Goal: Task Accomplishment & Management: Manage account settings

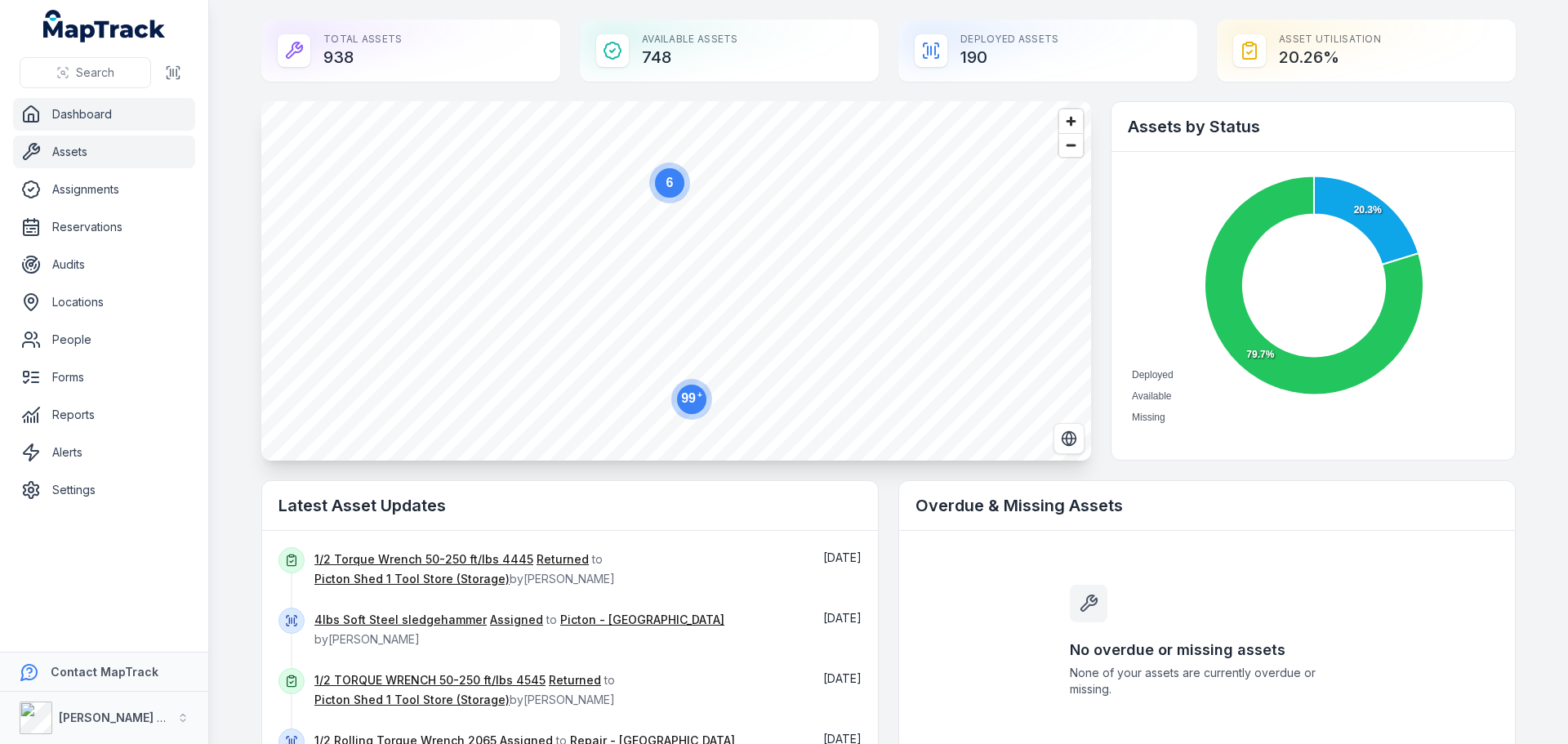
click at [58, 156] on link "Assets" at bounding box center [103, 151] width 182 height 33
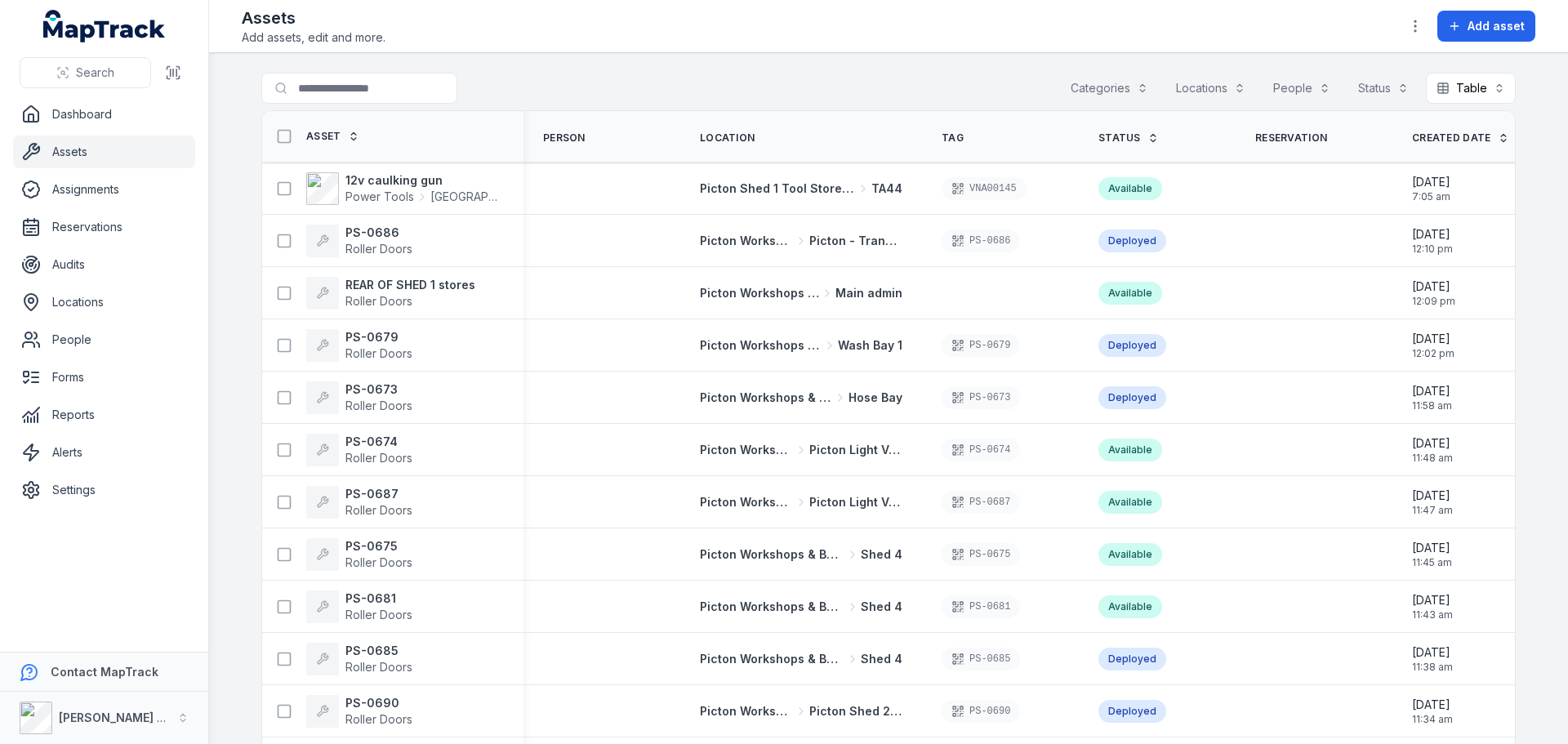
click at [1085, 86] on button "Categories" at bounding box center [1109, 88] width 99 height 31
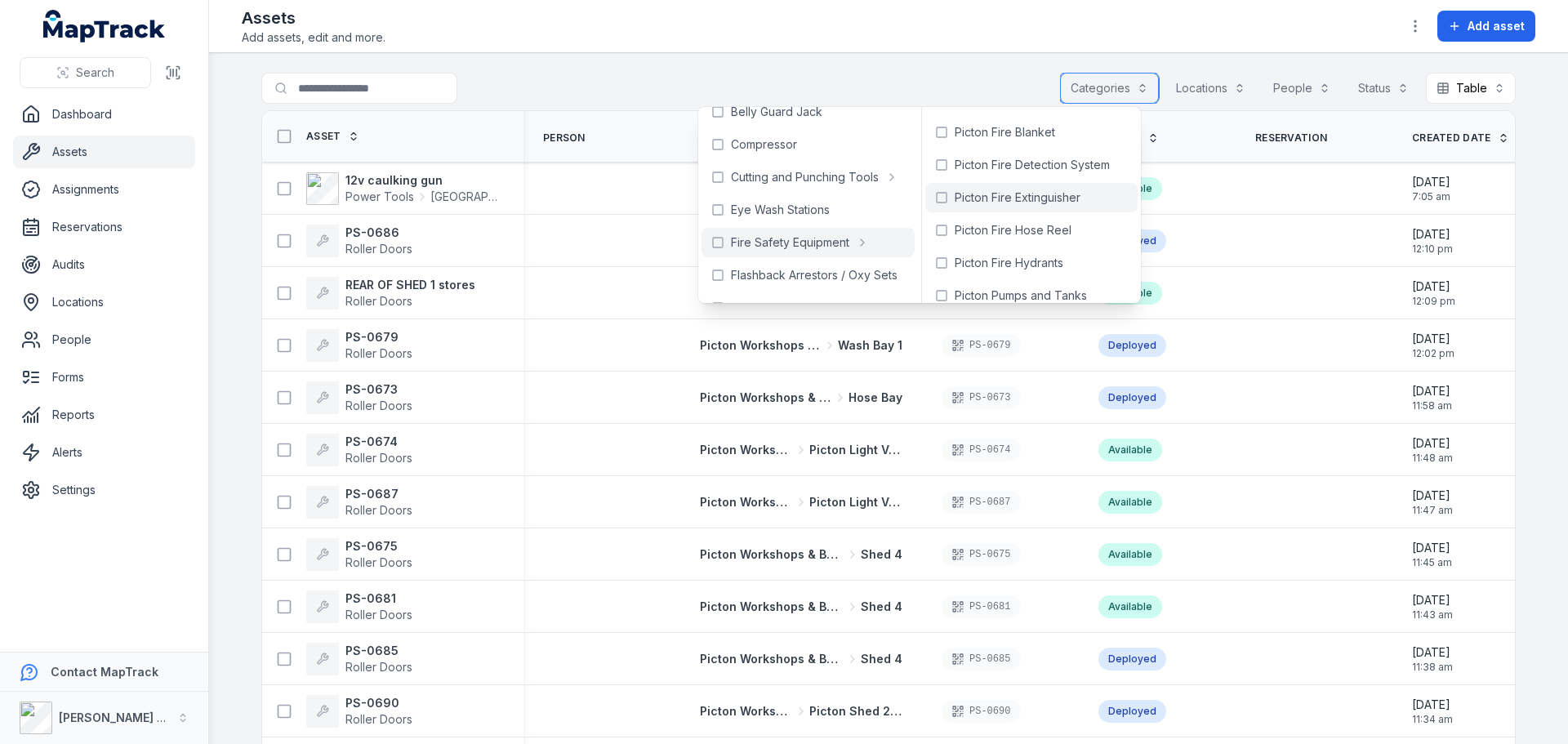
scroll to position [42, 0]
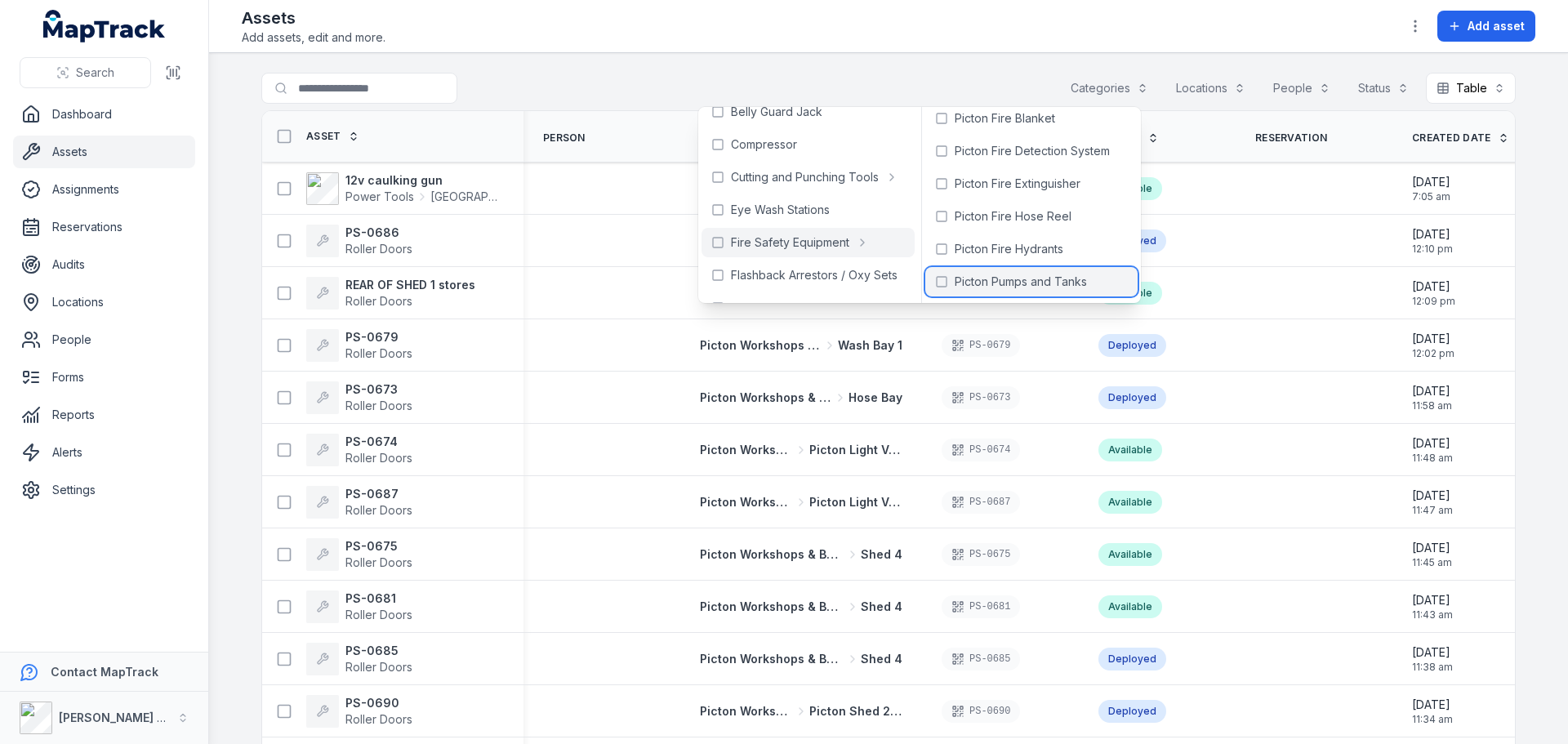
click at [990, 276] on span "Picton Pumps and Tanks" at bounding box center [1021, 281] width 132 height 16
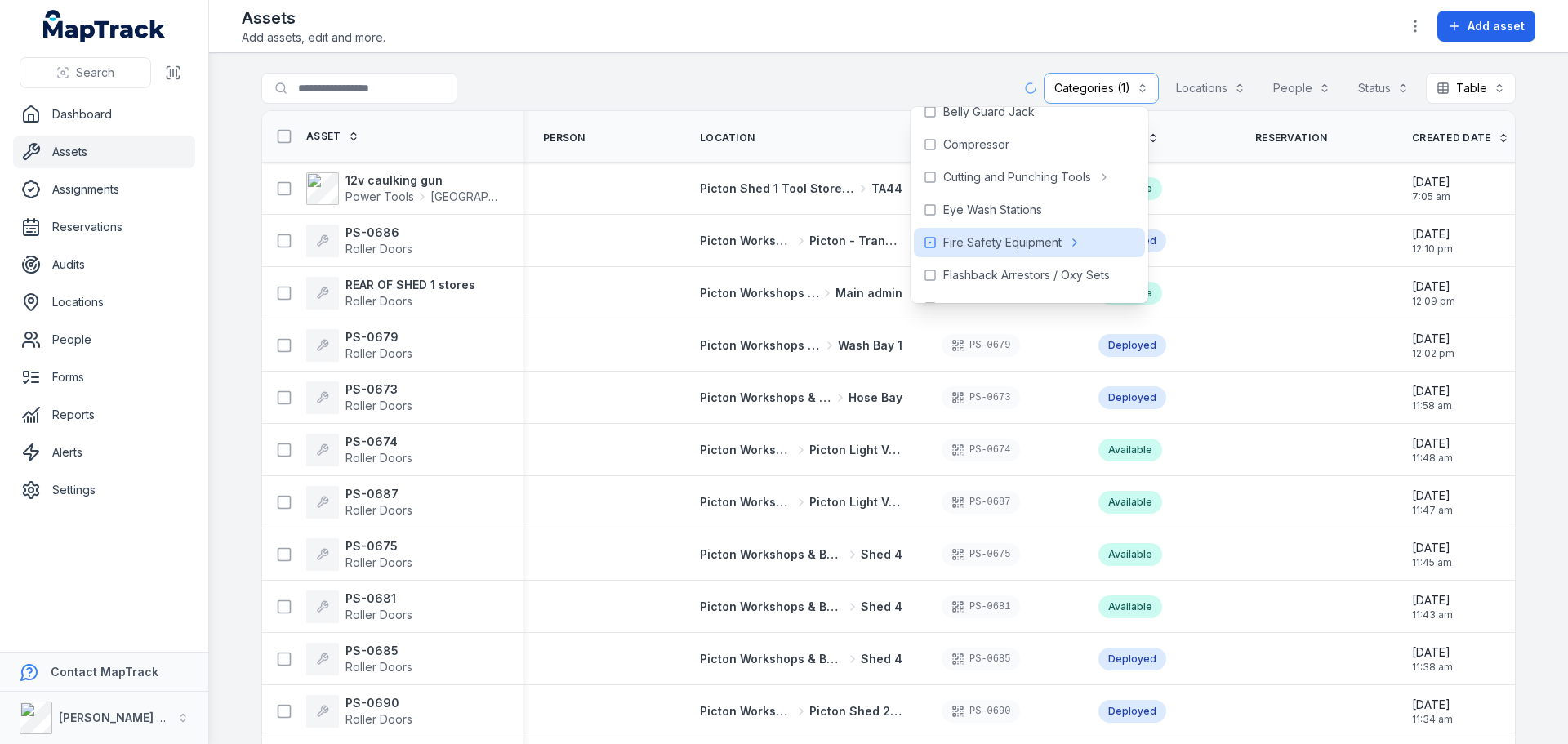
click at [864, 79] on div "**********" at bounding box center [888, 91] width 1254 height 37
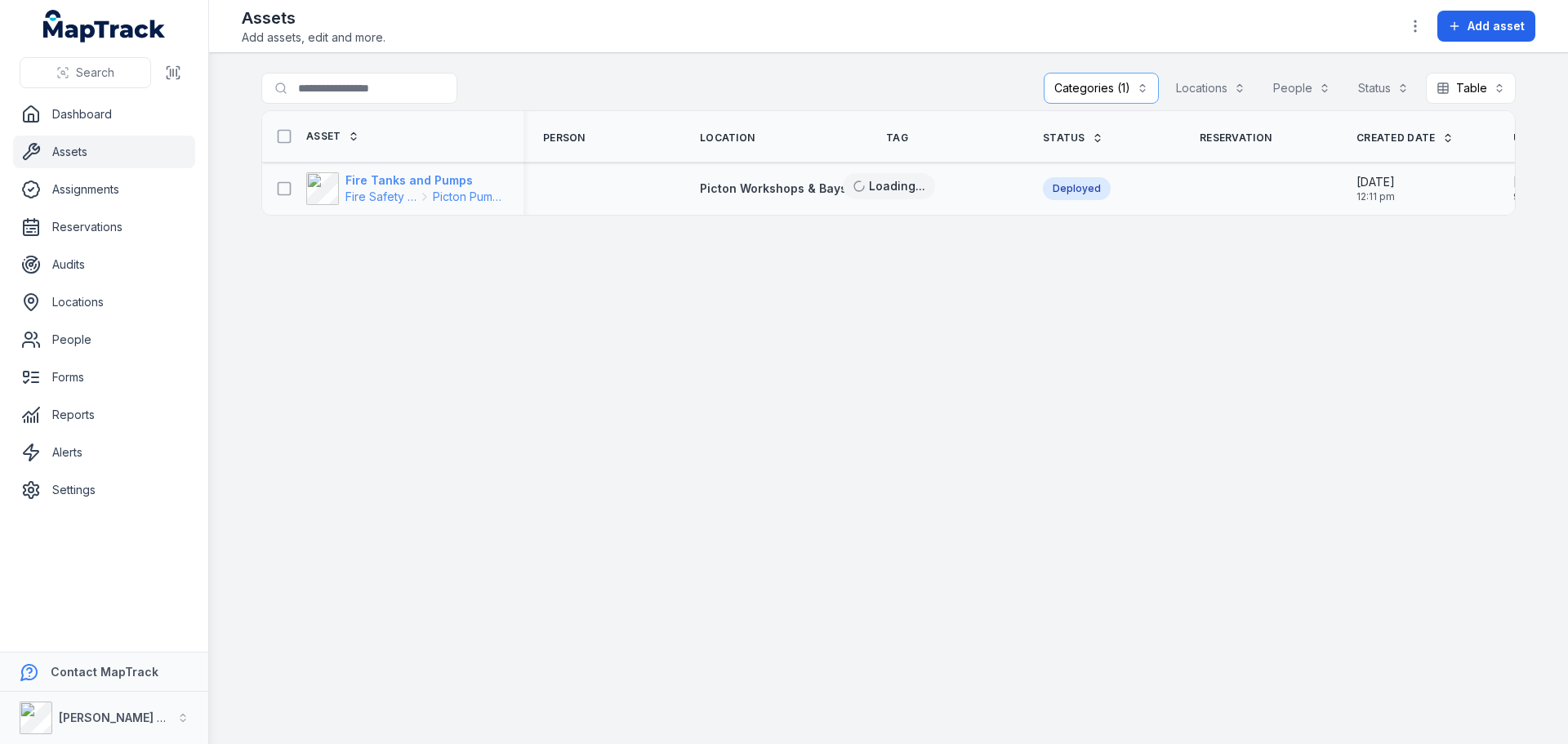
click at [450, 180] on strong "Fire Tanks and Pumps" at bounding box center [424, 180] width 158 height 16
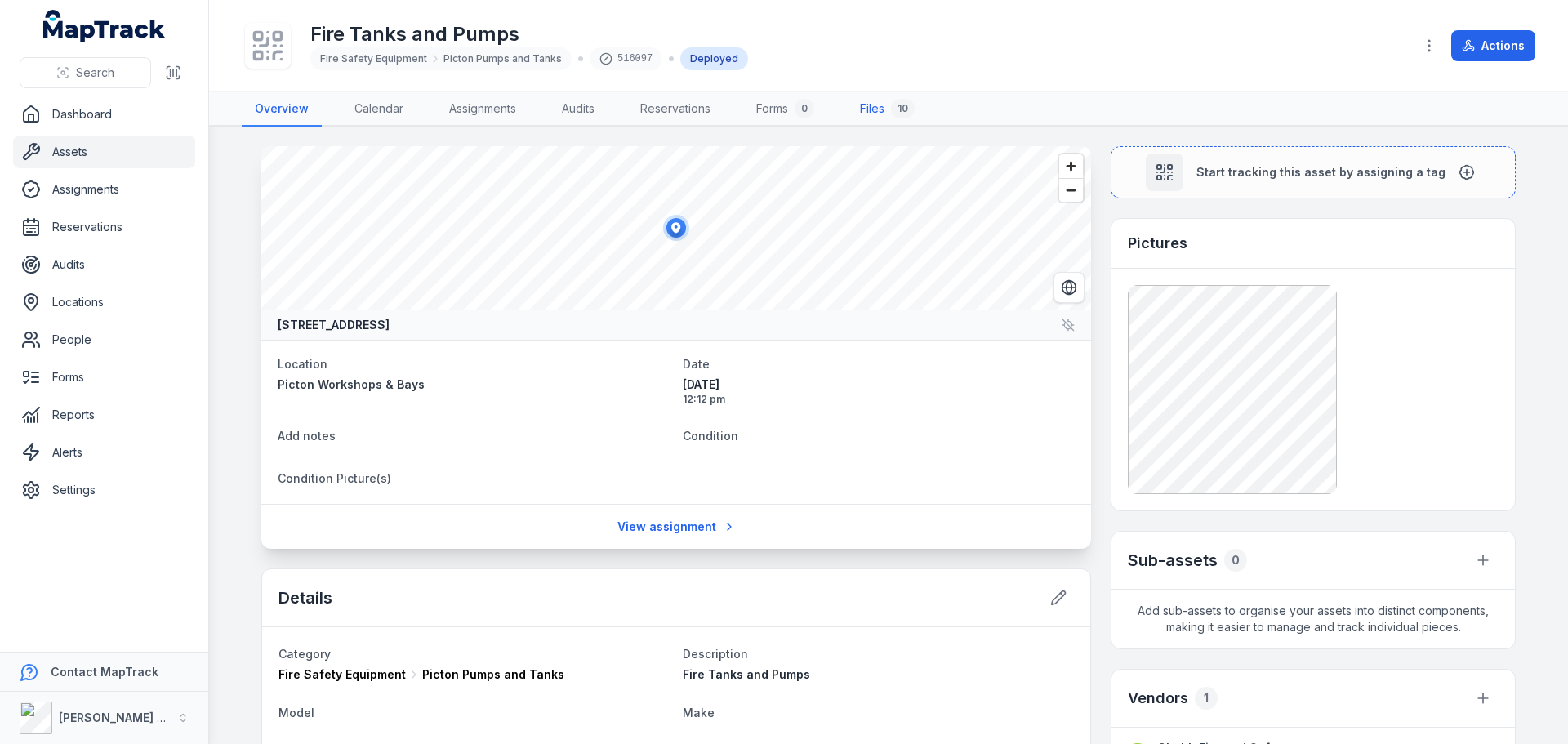
click at [886, 110] on link "Files 10" at bounding box center [887, 109] width 81 height 35
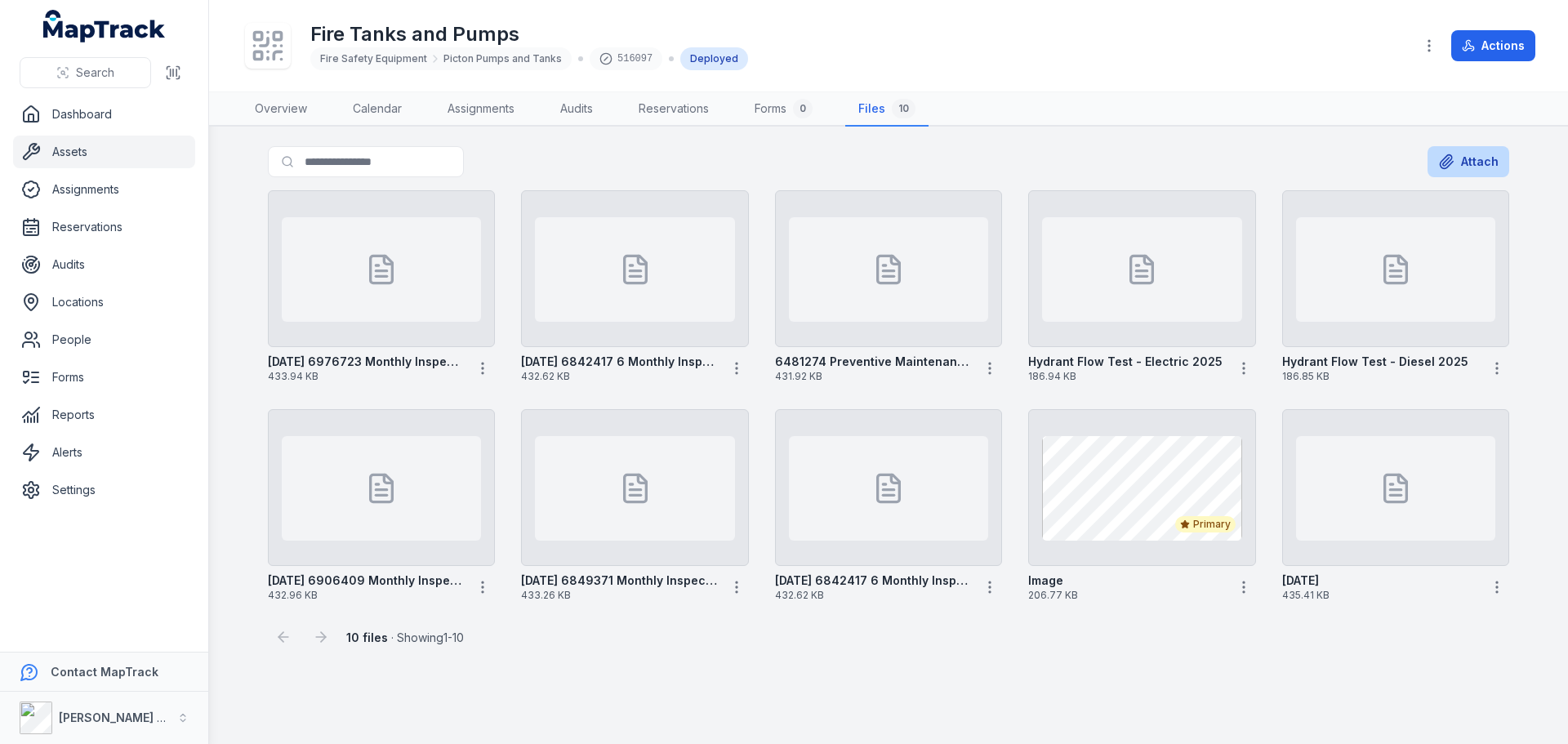
click at [1432, 160] on button "Attach" at bounding box center [1468, 161] width 82 height 31
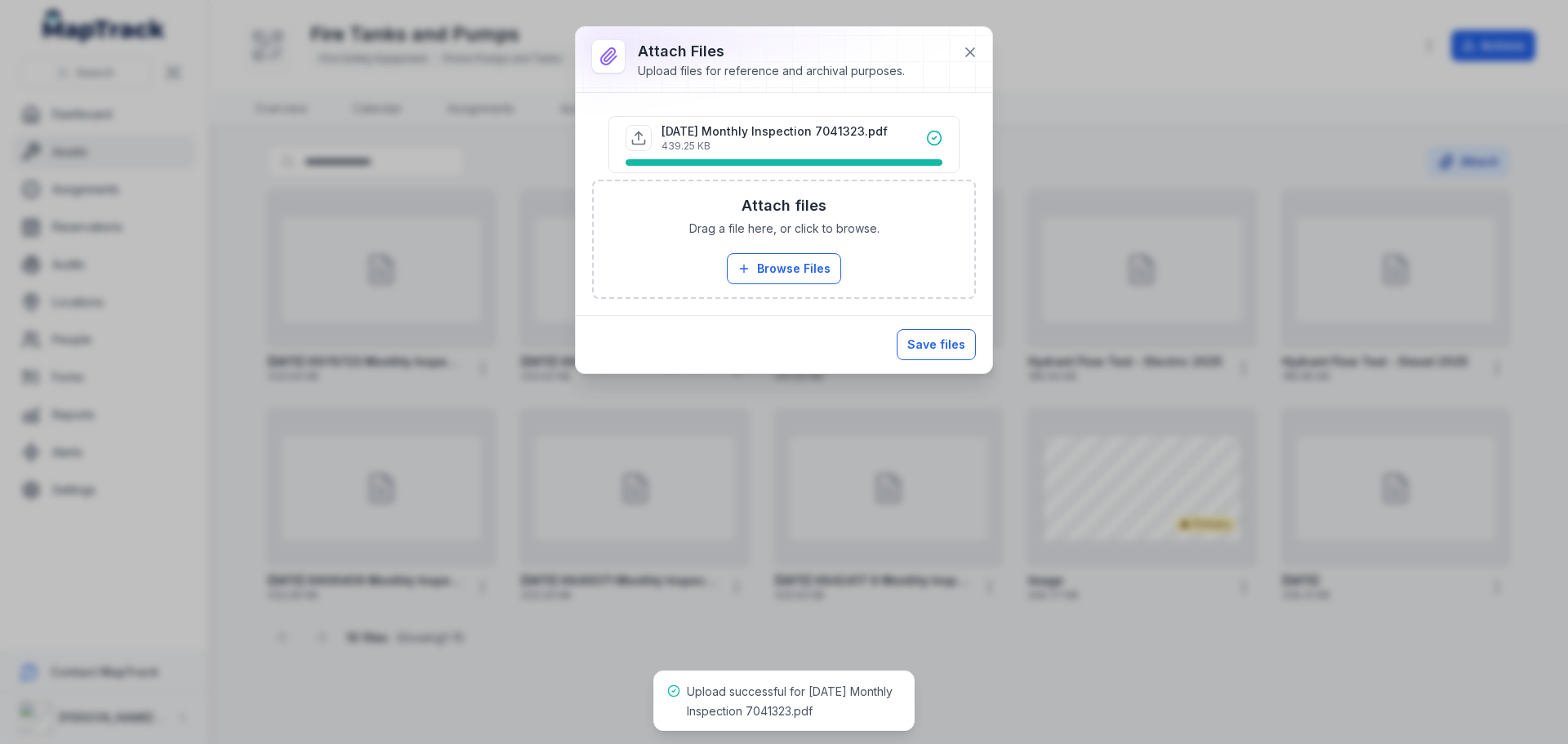
click at [934, 344] on button "Save files" at bounding box center [936, 344] width 79 height 31
